Goal: Go to known website: Access a specific website the user already knows

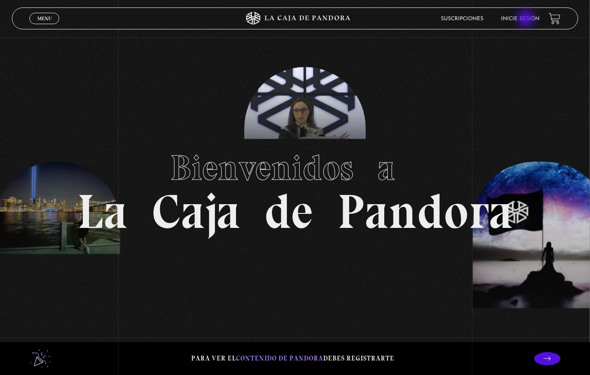
click at [527, 19] on link "Inicie sesión" at bounding box center [520, 18] width 39 height 5
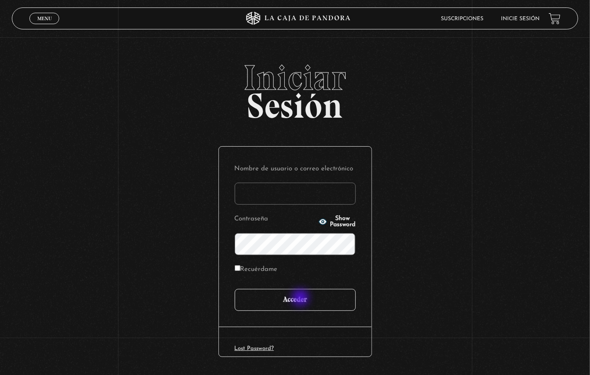
type input "tatiana9252@gmail.com"
click at [305, 302] on input "Acceder" at bounding box center [295, 300] width 121 height 22
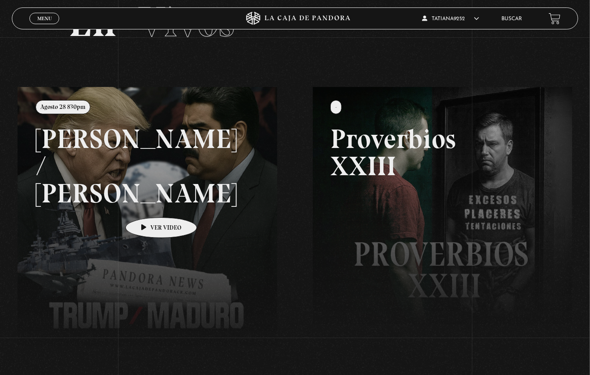
scroll to position [58, 0]
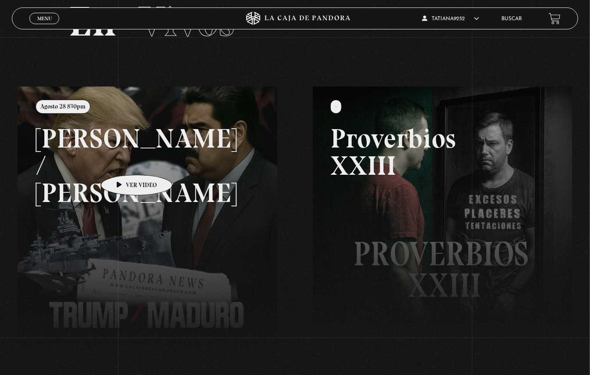
click at [123, 161] on link at bounding box center [313, 273] width 590 height 375
